Goal: Information Seeking & Learning: Learn about a topic

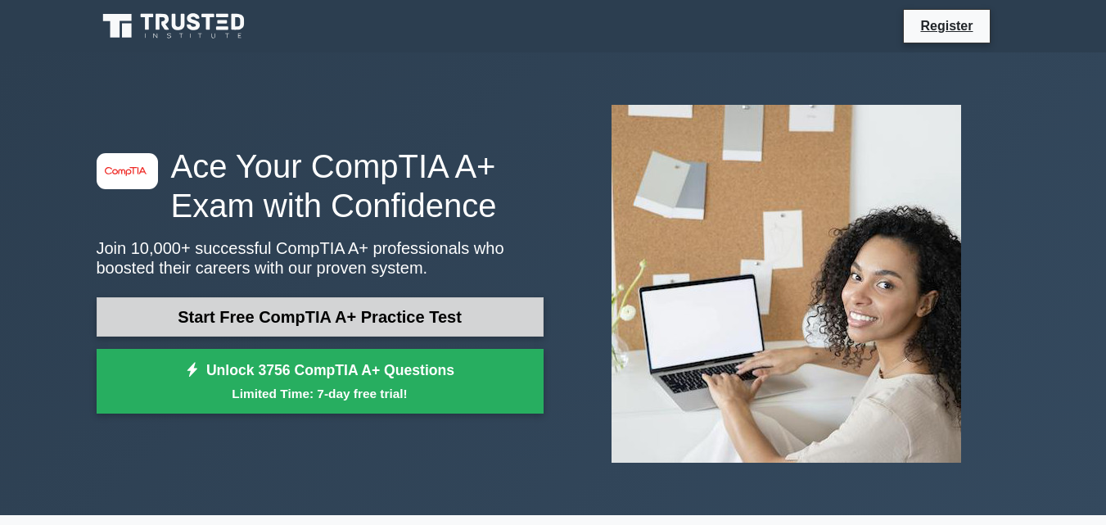
click at [305, 318] on link "Start Free CompTIA A+ Practice Test" at bounding box center [320, 316] width 447 height 39
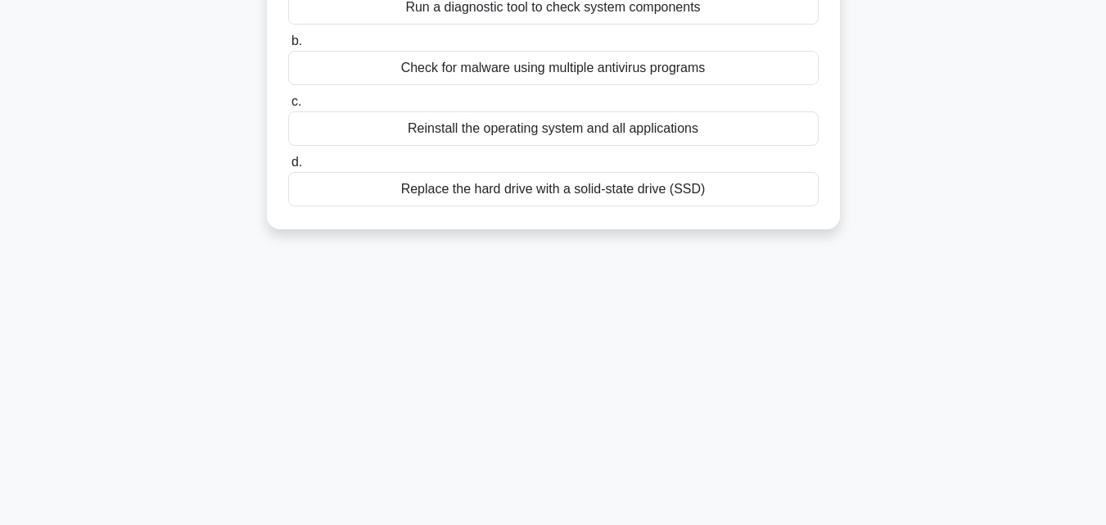
scroll to position [82, 0]
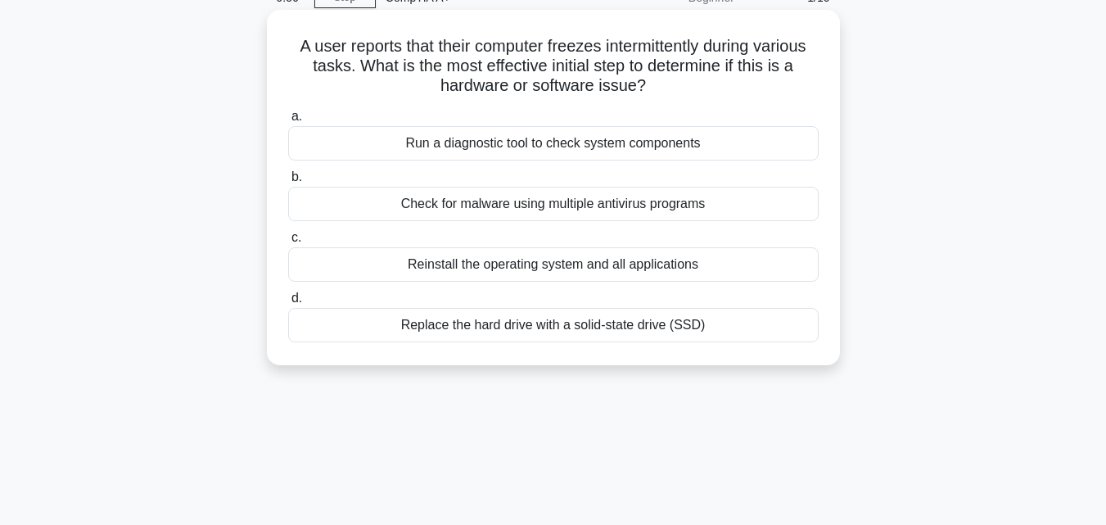
click at [519, 153] on div "Run a diagnostic tool to check system components" at bounding box center [553, 143] width 530 height 34
click at [288, 122] on input "a. Run a diagnostic tool to check system components" at bounding box center [288, 116] width 0 height 11
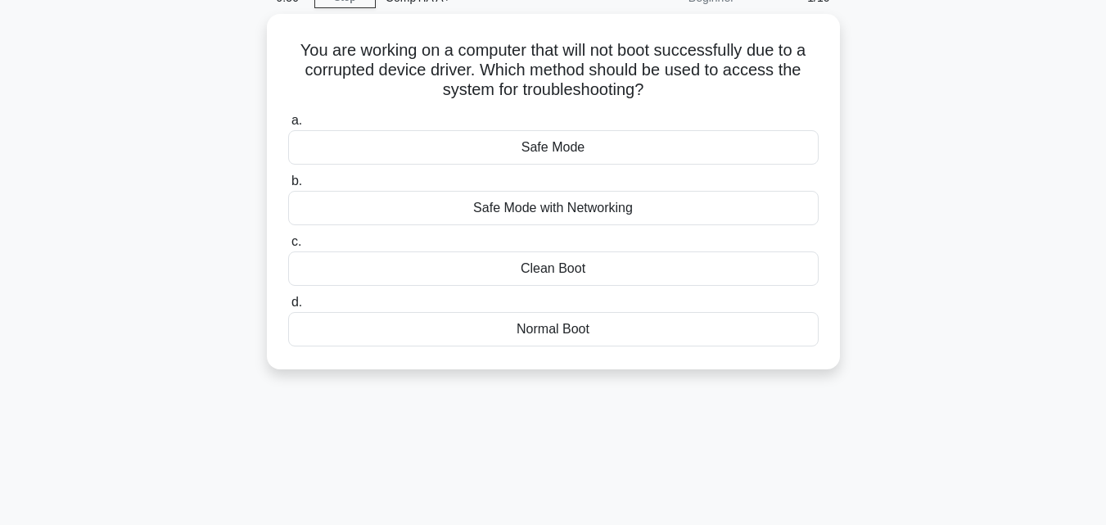
click at [519, 153] on div "Safe Mode" at bounding box center [553, 147] width 530 height 34
click at [288, 126] on input "a. Safe Mode" at bounding box center [288, 120] width 0 height 11
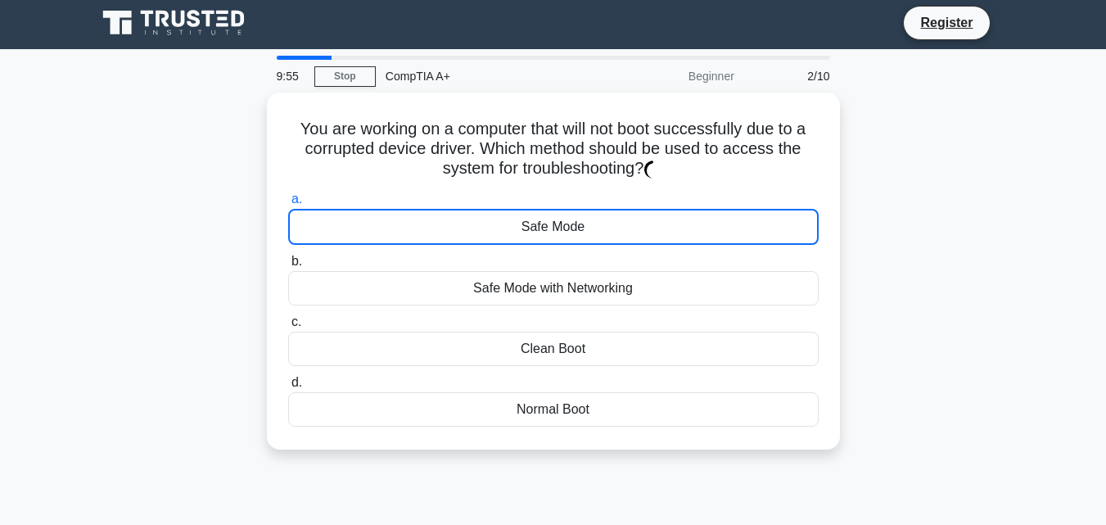
scroll to position [0, 0]
